Goal: Task Accomplishment & Management: Manage account settings

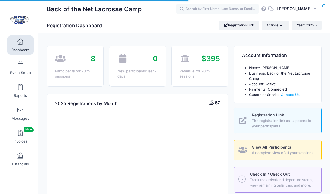
select select
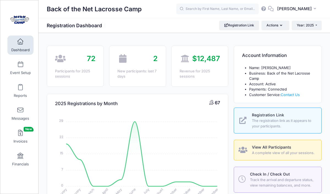
click at [20, 47] on link "Dashboard" at bounding box center [20, 45] width 26 height 19
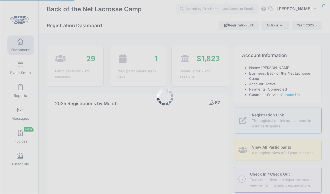
select select
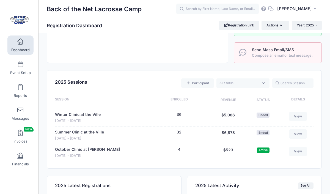
scroll to position [194, 0]
click at [85, 153] on link "October Clinic at [PERSON_NAME]" at bounding box center [87, 150] width 65 height 6
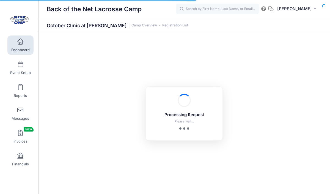
select select "10"
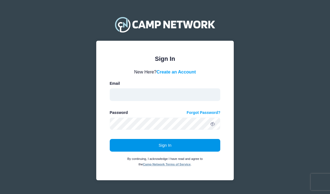
type input "mfaith@stevenson.edu"
click at [164, 145] on button "Sign In" at bounding box center [165, 145] width 111 height 13
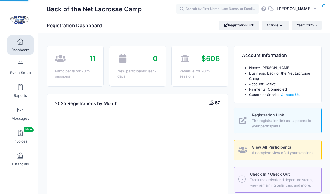
select select
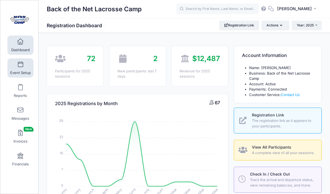
click at [20, 63] on span at bounding box center [20, 65] width 0 height 6
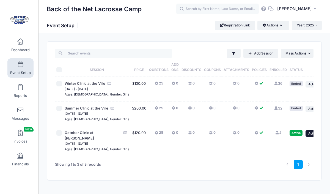
click at [306, 137] on button "... Action" at bounding box center [315, 133] width 19 height 7
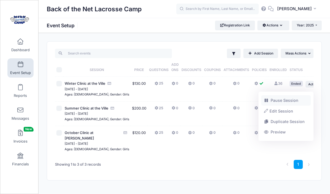
click at [288, 100] on link "Pause Session" at bounding box center [287, 100] width 50 height 10
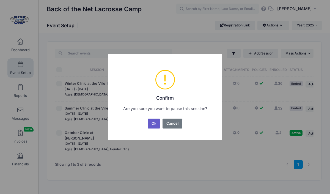
click at [156, 124] on button "Ok" at bounding box center [154, 124] width 13 height 10
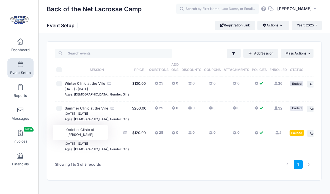
click at [78, 140] on span "October Clinic at [PERSON_NAME]" at bounding box center [79, 135] width 29 height 10
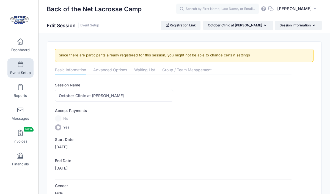
click at [68, 146] on label "10/19/2025" at bounding box center [61, 147] width 13 height 6
click at [20, 40] on span at bounding box center [20, 42] width 0 height 6
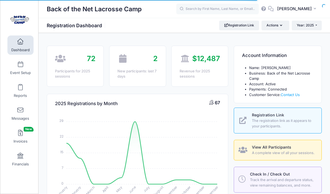
select select
